Goal: Transaction & Acquisition: Purchase product/service

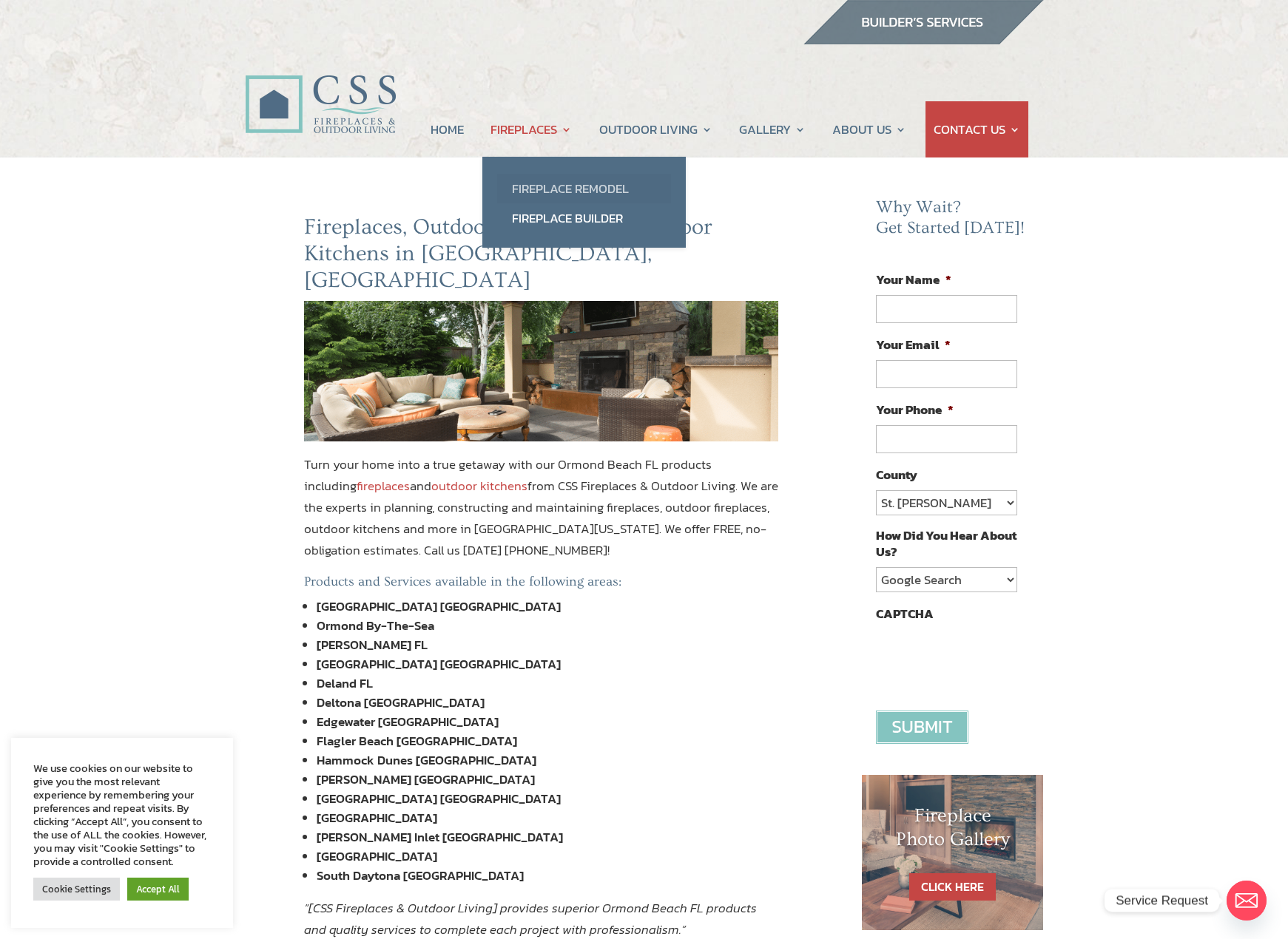
click at [561, 187] on link "Fireplace Remodel" at bounding box center [584, 189] width 174 height 29
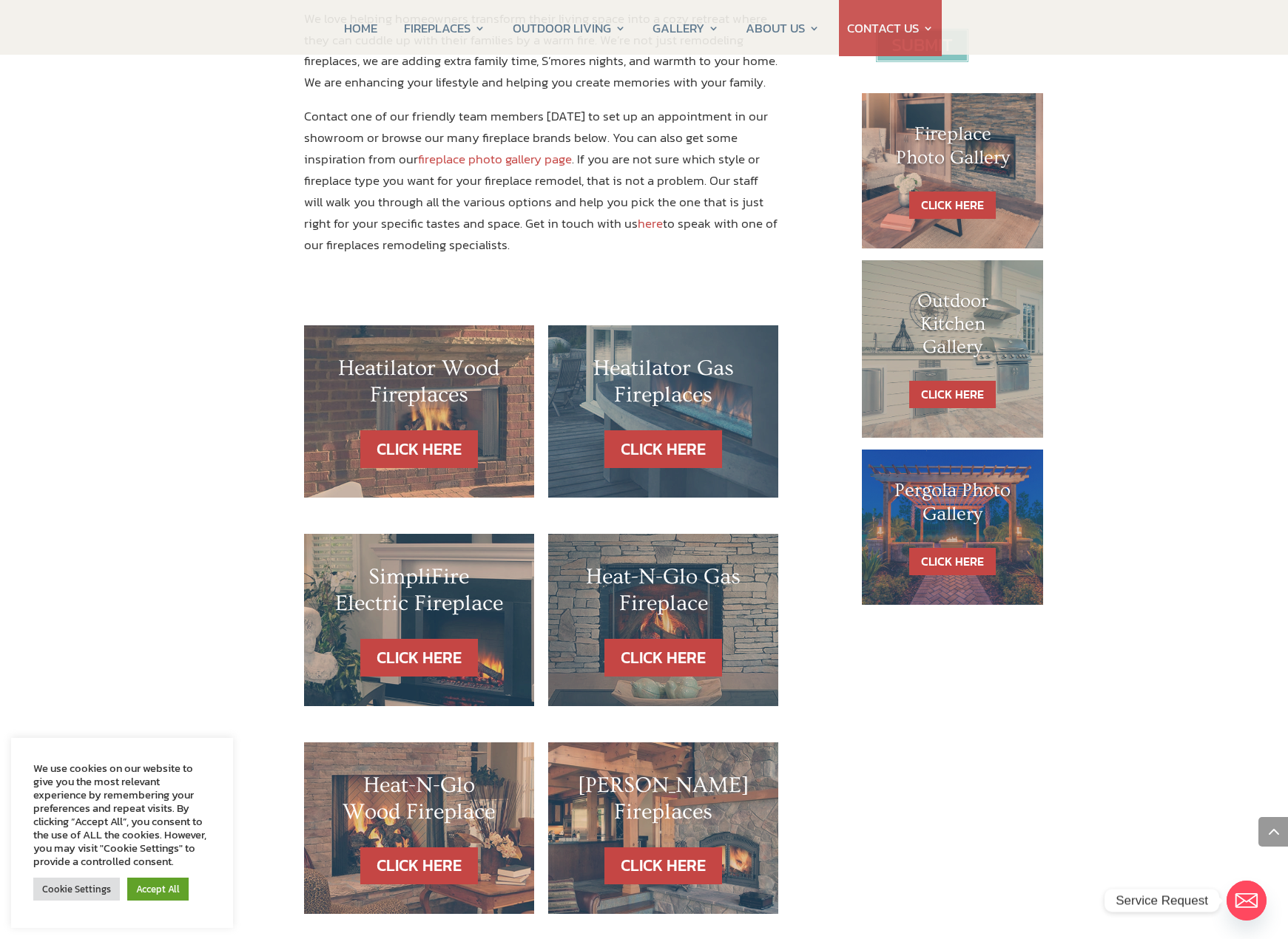
scroll to position [802, 0]
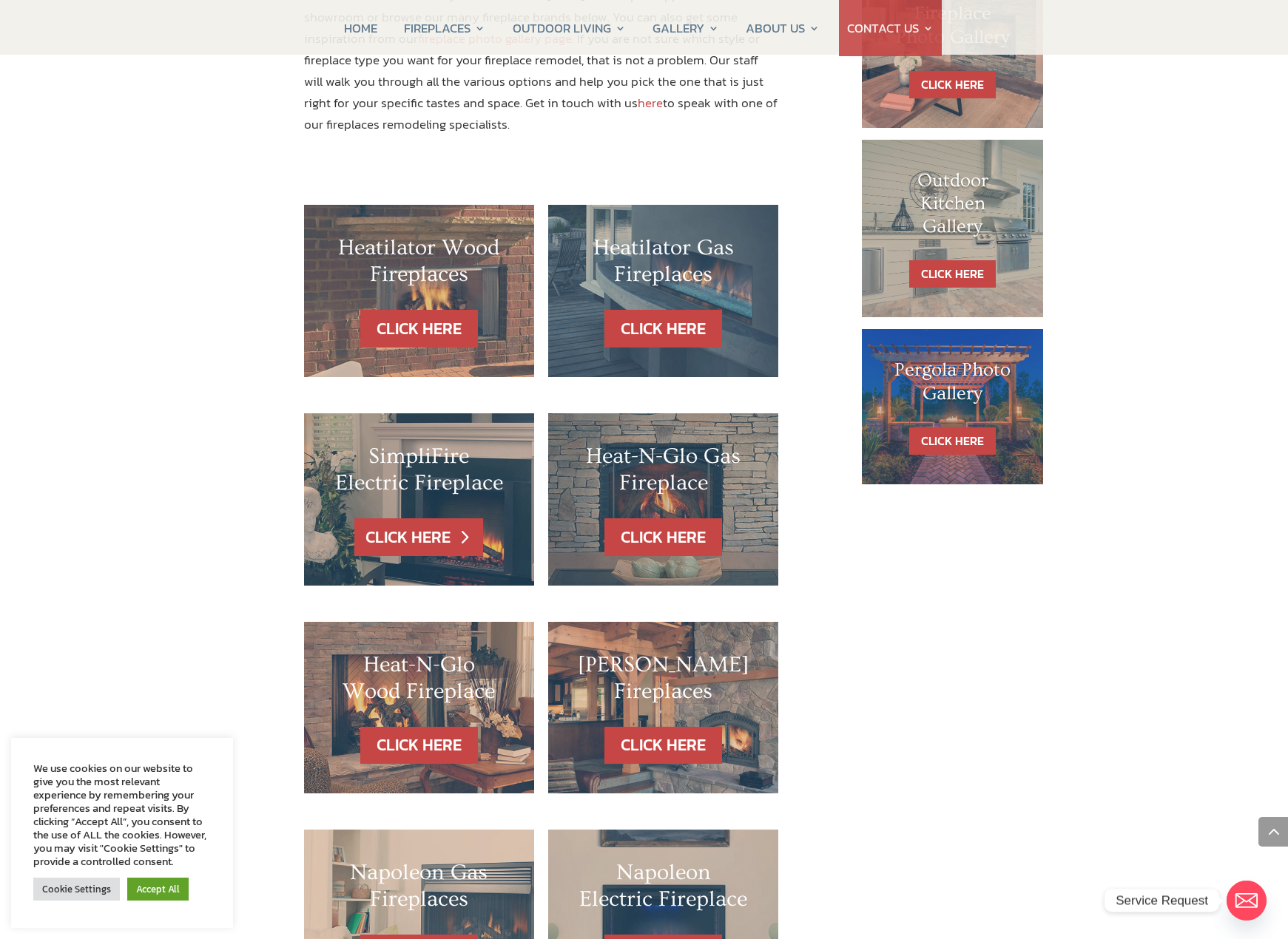
click at [406, 518] on link "CLICK HERE" at bounding box center [418, 536] width 129 height 38
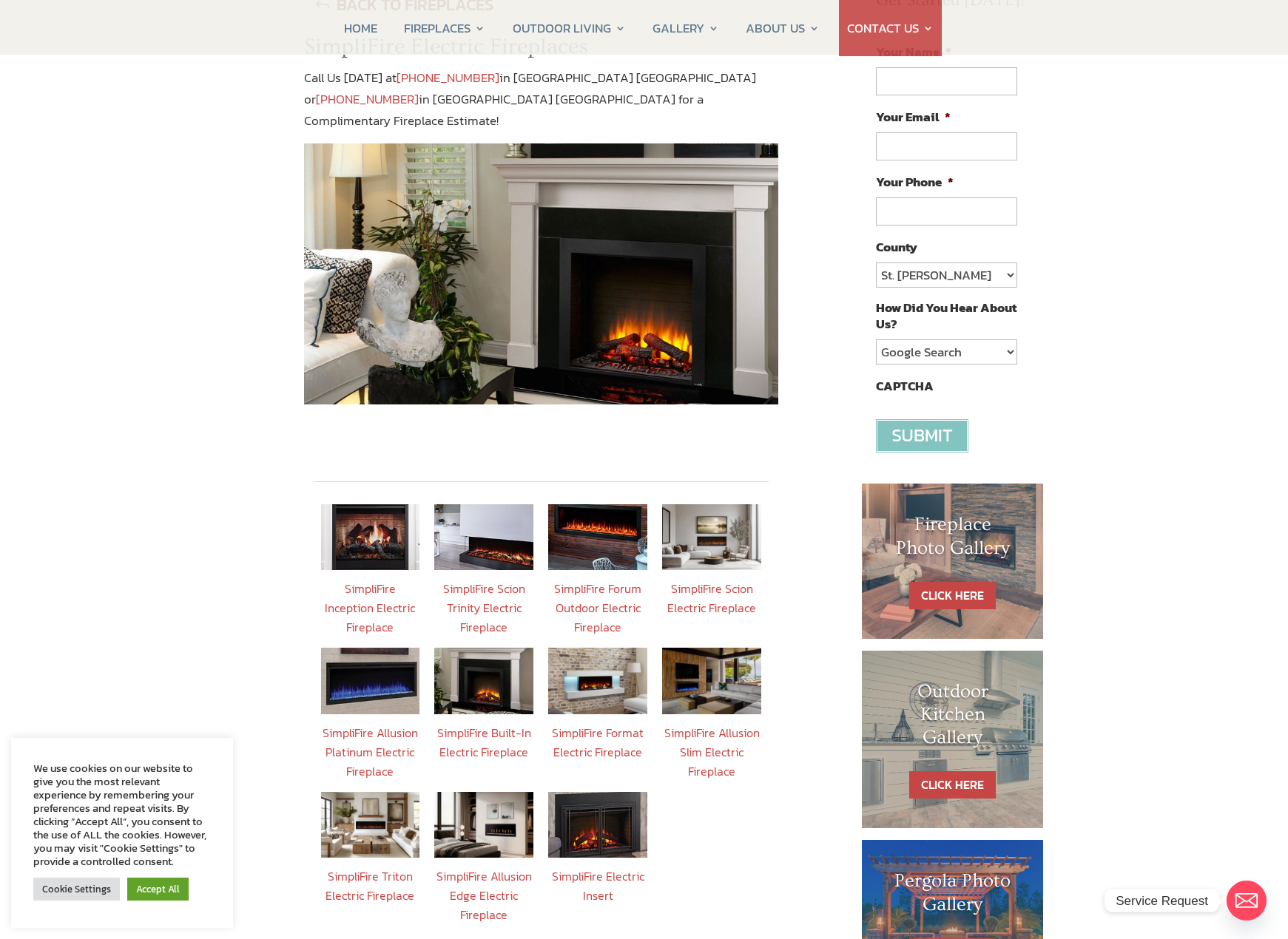
scroll to position [223, 0]
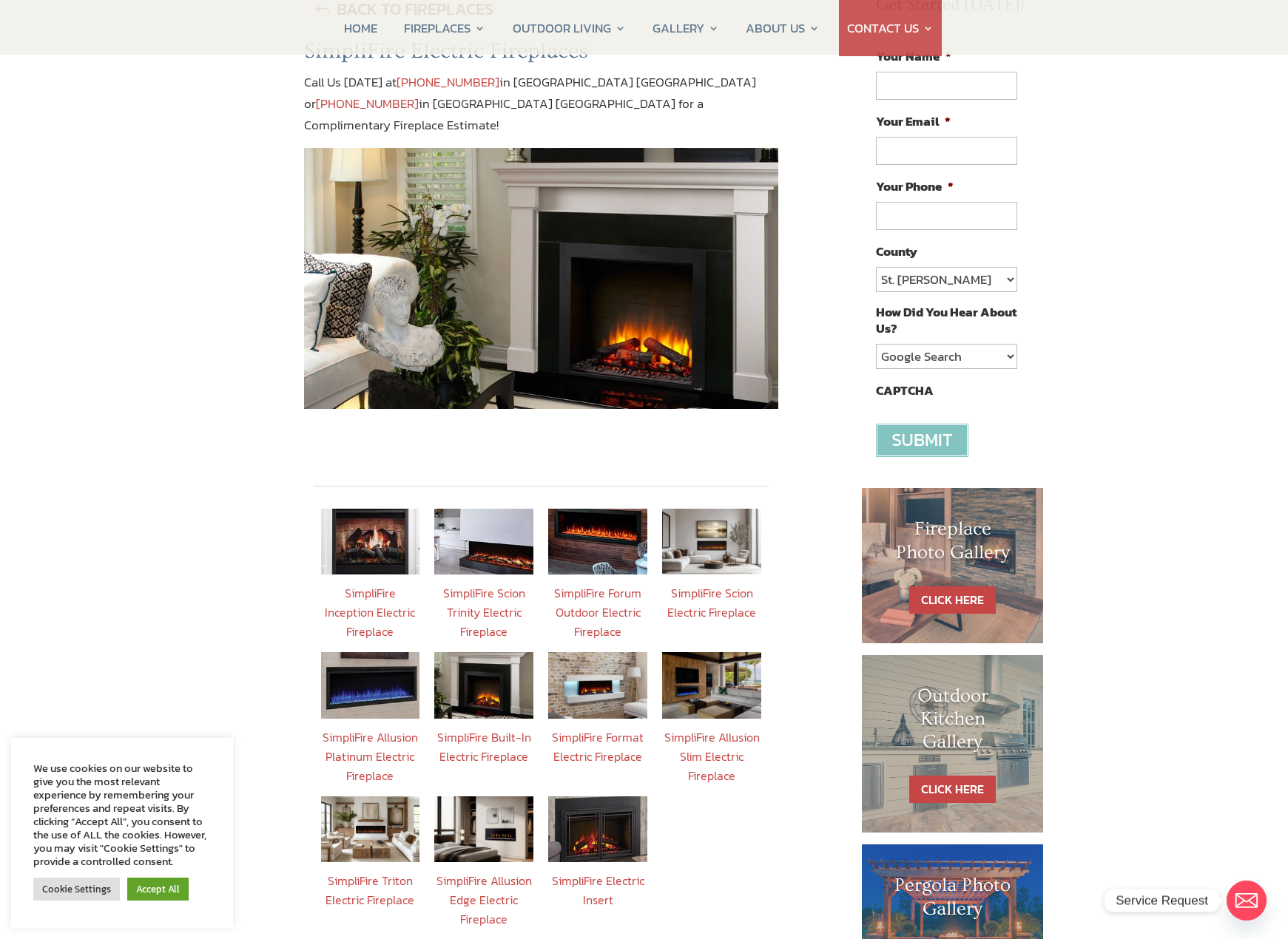
click at [487, 663] on img at bounding box center [483, 685] width 99 height 66
